Goal: Book appointment/travel/reservation

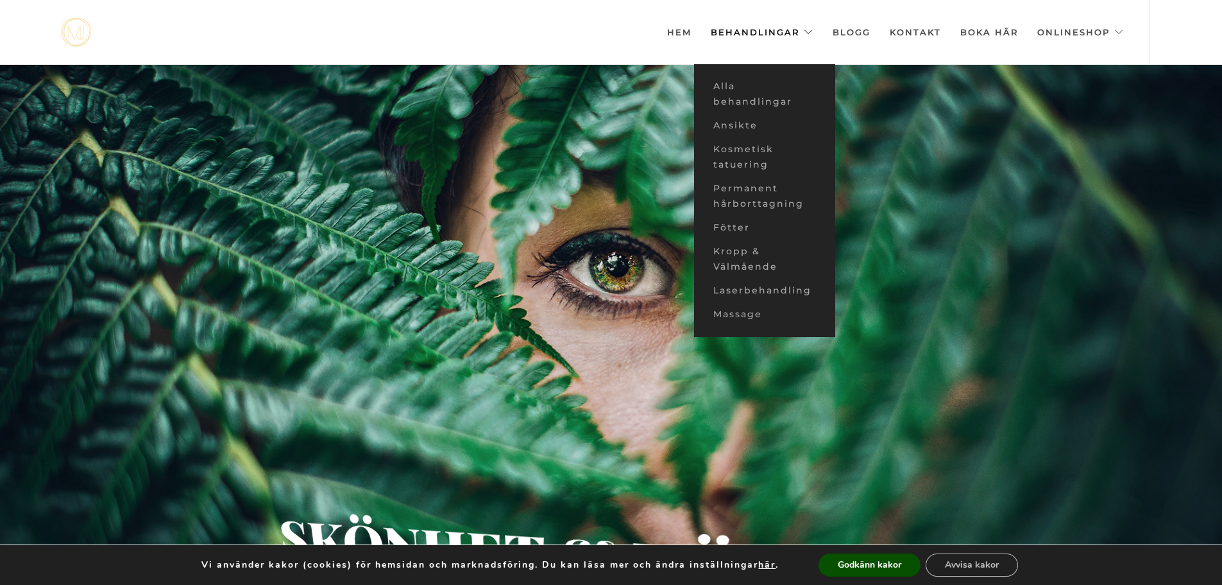
click at [781, 33] on link "Behandlingar" at bounding box center [762, 32] width 103 height 64
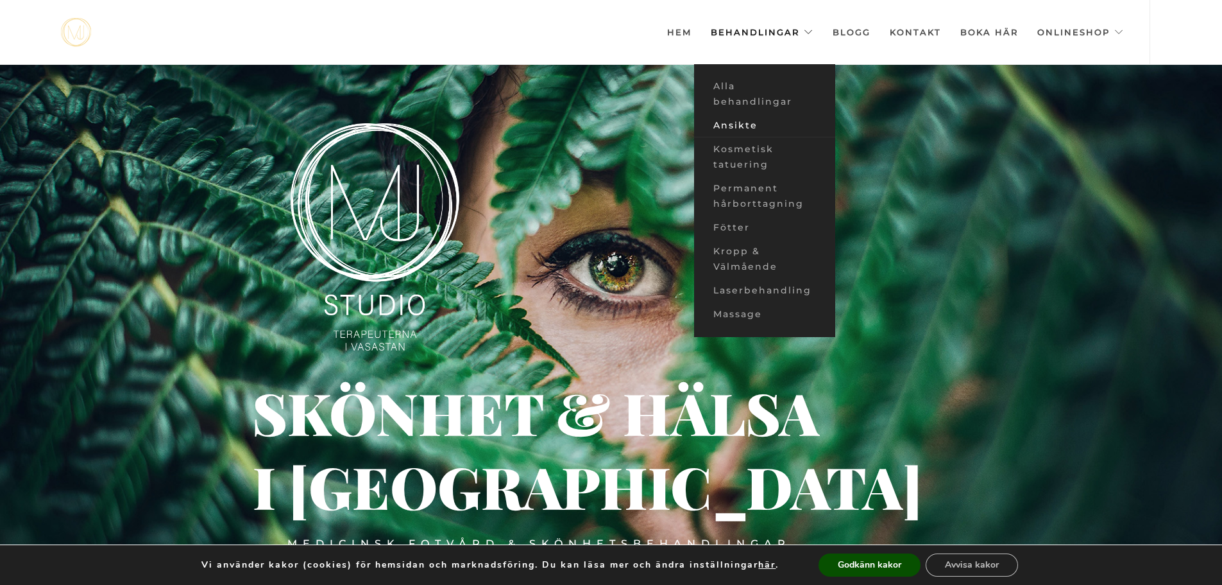
click at [735, 119] on link "Ansikte" at bounding box center [764, 126] width 141 height 24
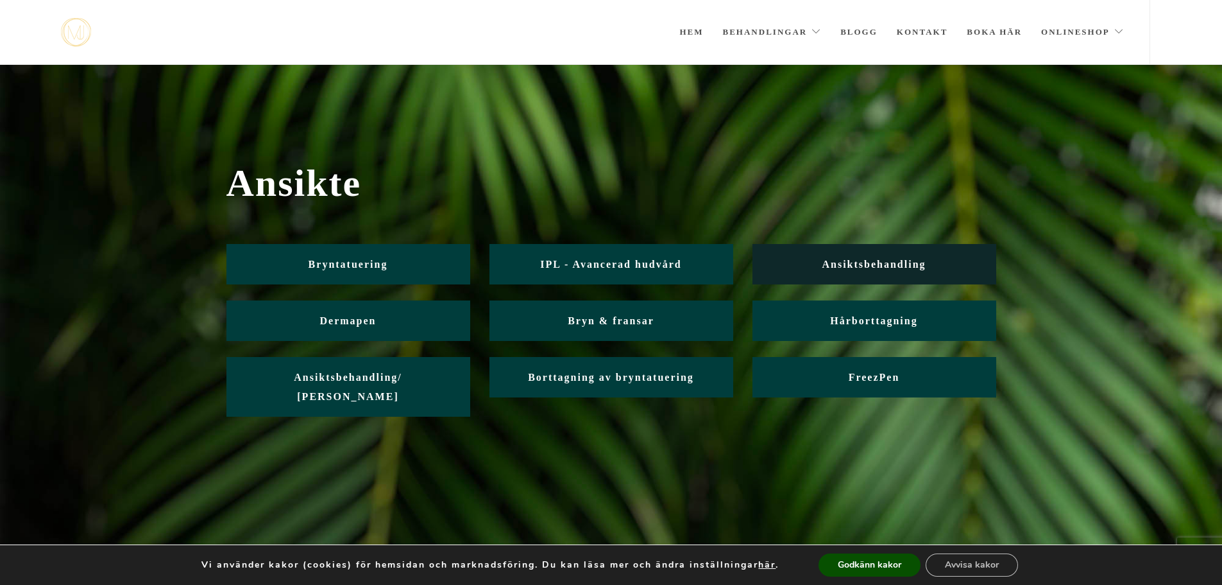
click at [878, 257] on link "Ansiktsbehandling" at bounding box center [875, 264] width 244 height 40
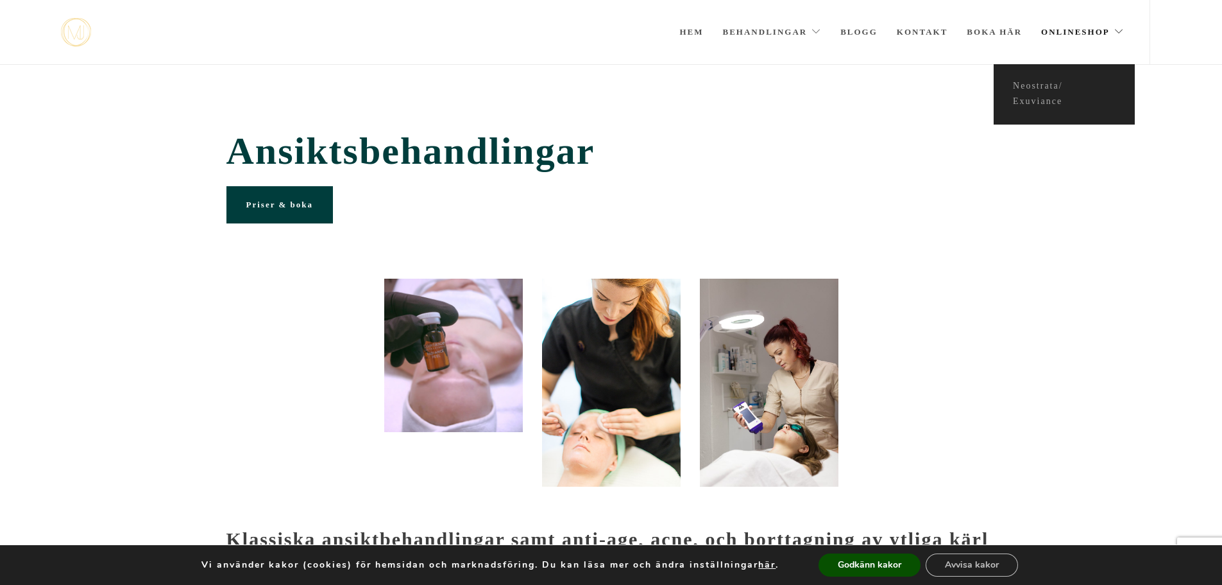
click at [1048, 30] on link "Onlineshop" at bounding box center [1082, 32] width 83 height 64
